Goal: Task Accomplishment & Management: Manage account settings

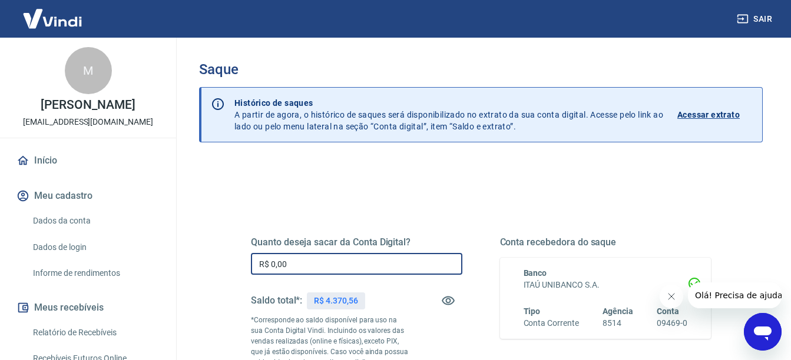
click at [361, 270] on input "R$ 0,00" at bounding box center [356, 264] width 211 height 22
type input "R$ 4.300,00"
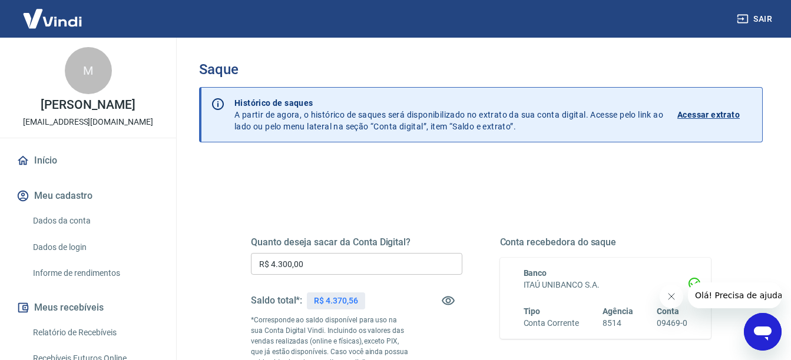
click at [225, 264] on div "Quanto deseja sacar da Conta Digital? R$ 4.300,00 ​ Saldo total*: R$ 4.370,56 *…" at bounding box center [481, 327] width 516 height 284
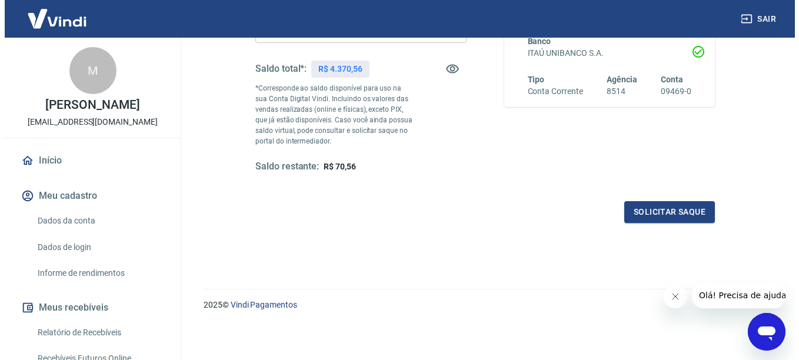
scroll to position [233, 0]
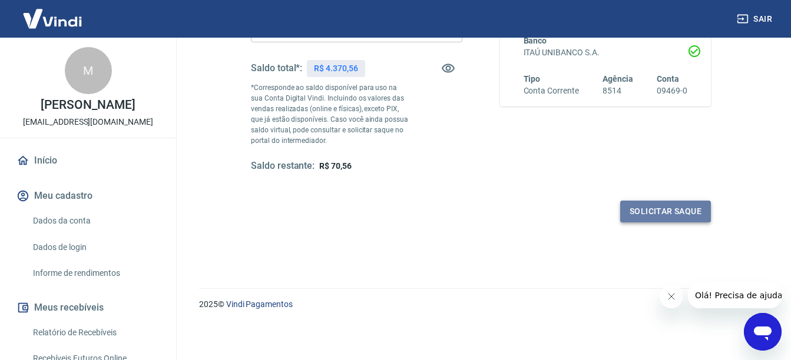
click at [640, 208] on button "Solicitar saque" at bounding box center [665, 212] width 91 height 22
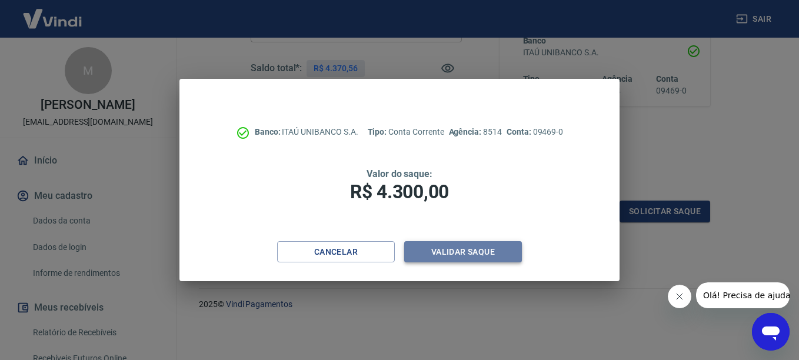
click at [431, 247] on button "Validar saque" at bounding box center [463, 252] width 118 height 22
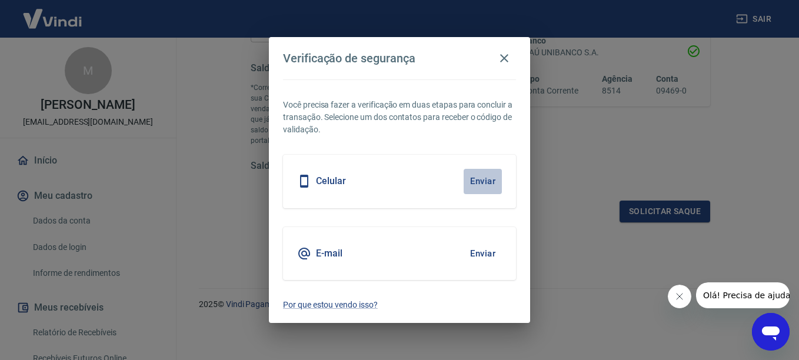
click at [486, 182] on button "Enviar" at bounding box center [483, 181] width 38 height 25
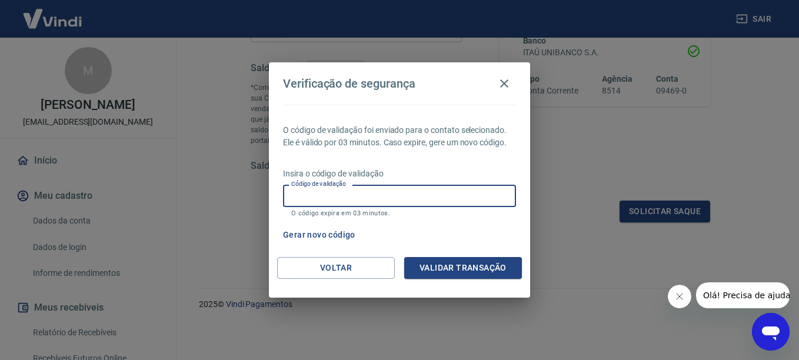
click at [340, 197] on input "Código de validação" at bounding box center [399, 196] width 233 height 22
type input "974612"
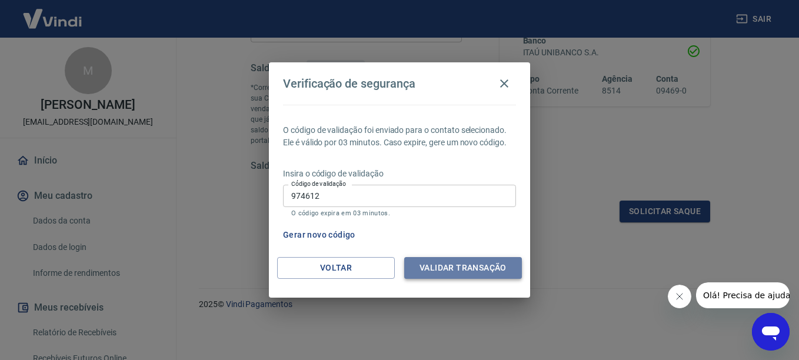
click at [466, 271] on button "Validar transação" at bounding box center [463, 268] width 118 height 22
